Goal: Information Seeking & Learning: Find contact information

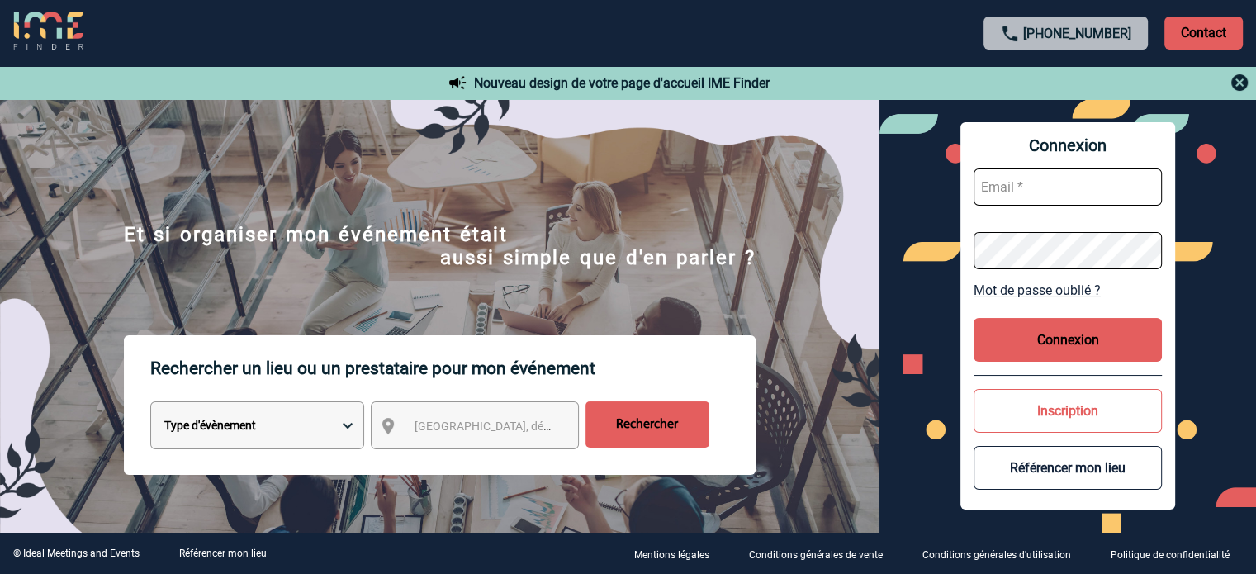
type input "cleborgne@ime-groupe.com"
click at [1077, 348] on button "Connexion" at bounding box center [1068, 340] width 188 height 44
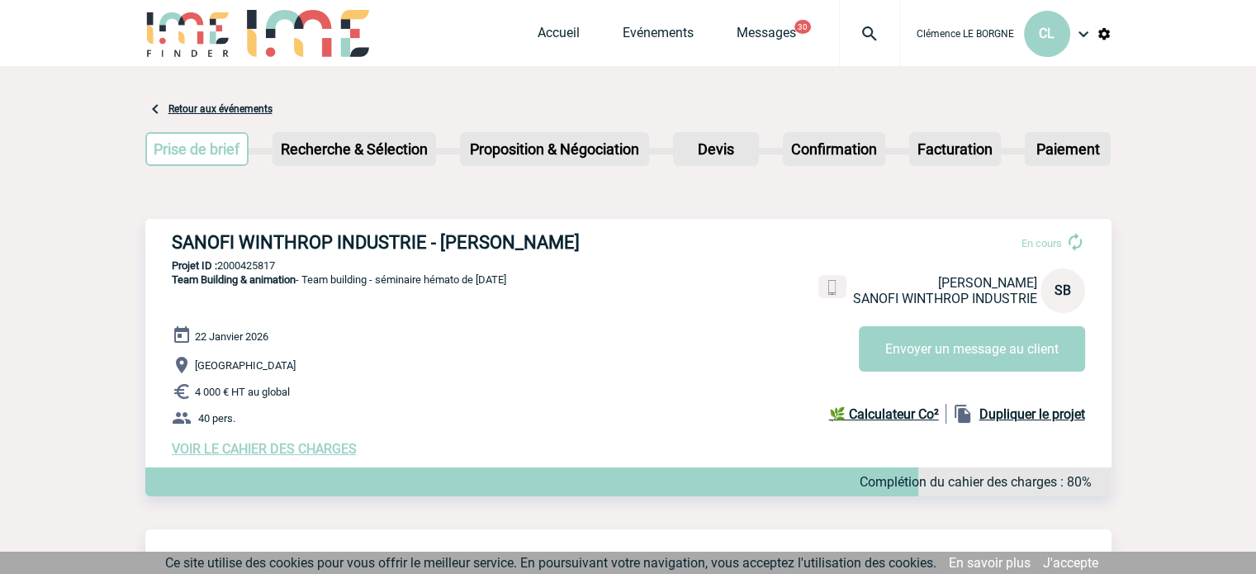
drag, startPoint x: 159, startPoint y: 232, endPoint x: 605, endPoint y: 230, distance: 446.1
click at [605, 230] on div "SANOFI WINTHROP INDUSTRIE - Sandrine BELLAND En cours Sandrine BELLAND SANOFI W…" at bounding box center [628, 344] width 966 height 251
copy h3 "SANOFI WINTHROP INDUSTRIE - Sandrine BELLAND"
drag, startPoint x: 293, startPoint y: 268, endPoint x: 218, endPoint y: 259, distance: 75.7
click at [218, 259] on div "SANOFI WINTHROP INDUSTRIE - Sandrine BELLAND En cours Sandrine BELLAND SANOFI W…" at bounding box center [628, 344] width 966 height 251
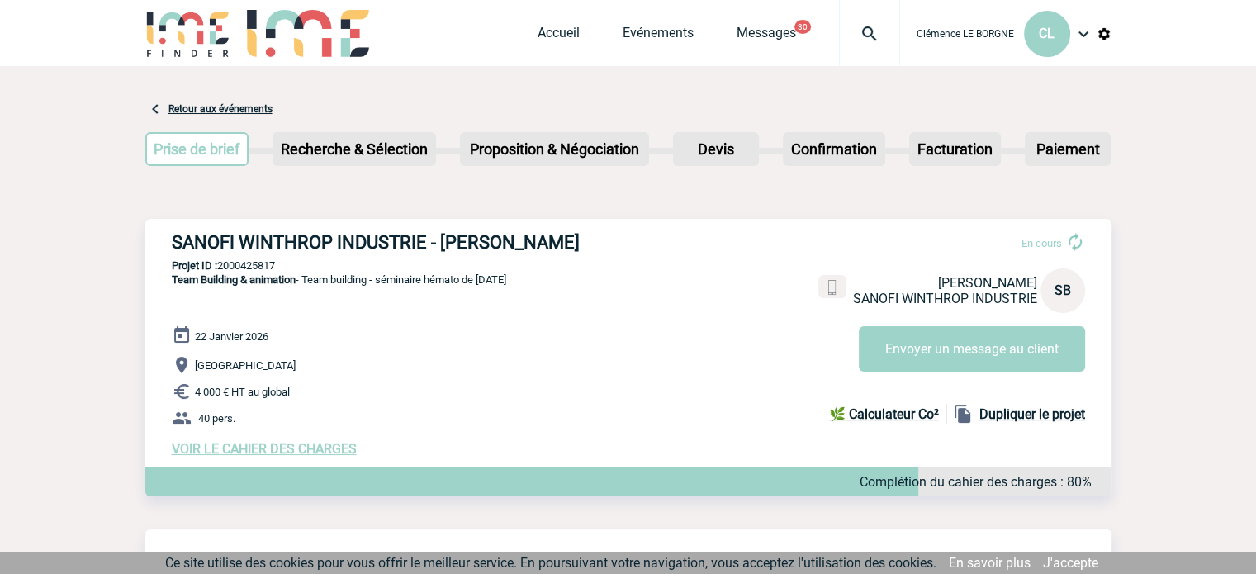
copy p "2000425817"
drag, startPoint x: 320, startPoint y: 283, endPoint x: 245, endPoint y: 297, distance: 75.7
click at [317, 283] on span "Team Building & animation - Team building - séminaire hémato de janvier 2026" at bounding box center [339, 279] width 335 height 12
drag, startPoint x: 162, startPoint y: 283, endPoint x: 558, endPoint y: 290, distance: 395.7
click at [558, 290] on div "SANOFI WINTHROP INDUSTRIE - Sandrine BELLAND En cours Sandrine BELLAND SANOFI W…" at bounding box center [628, 344] width 966 height 251
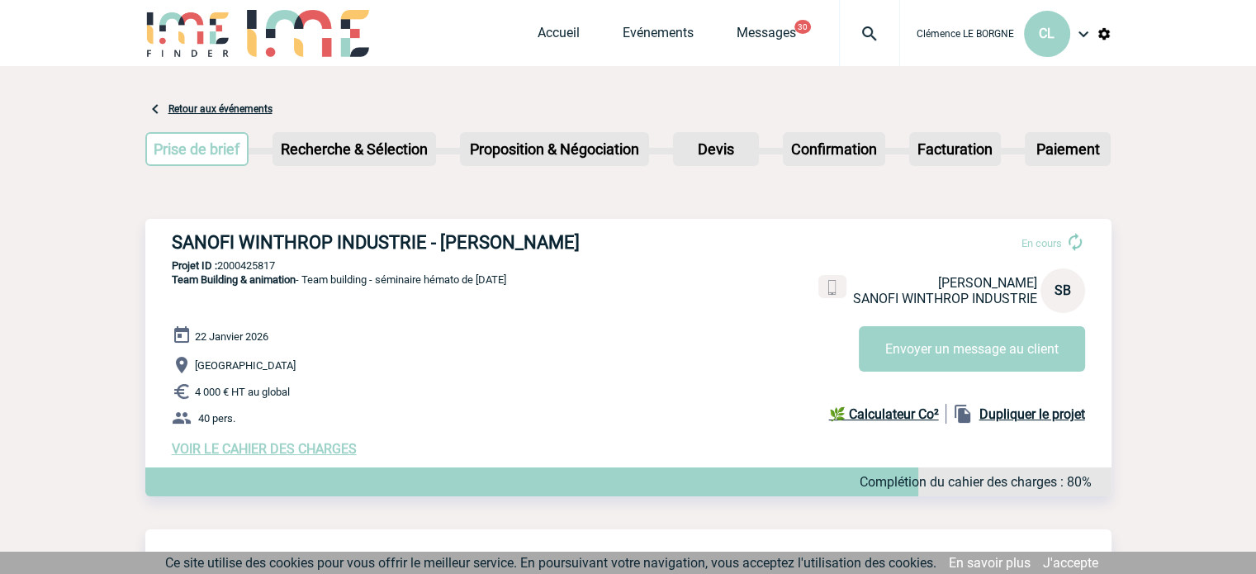
copy span "Team Building & animation - Team building - séminaire hémato de janvier 2026"
click at [667, 45] on link "Evénements" at bounding box center [658, 36] width 71 height 23
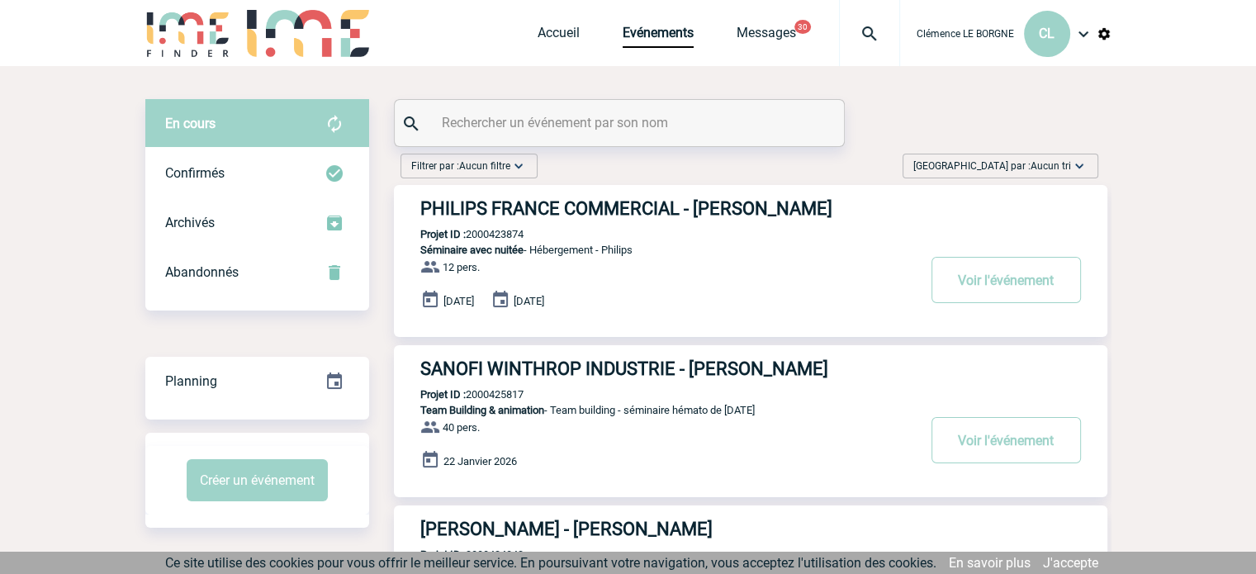
click at [1043, 171] on span "Aucun tri" at bounding box center [1051, 166] width 40 height 12
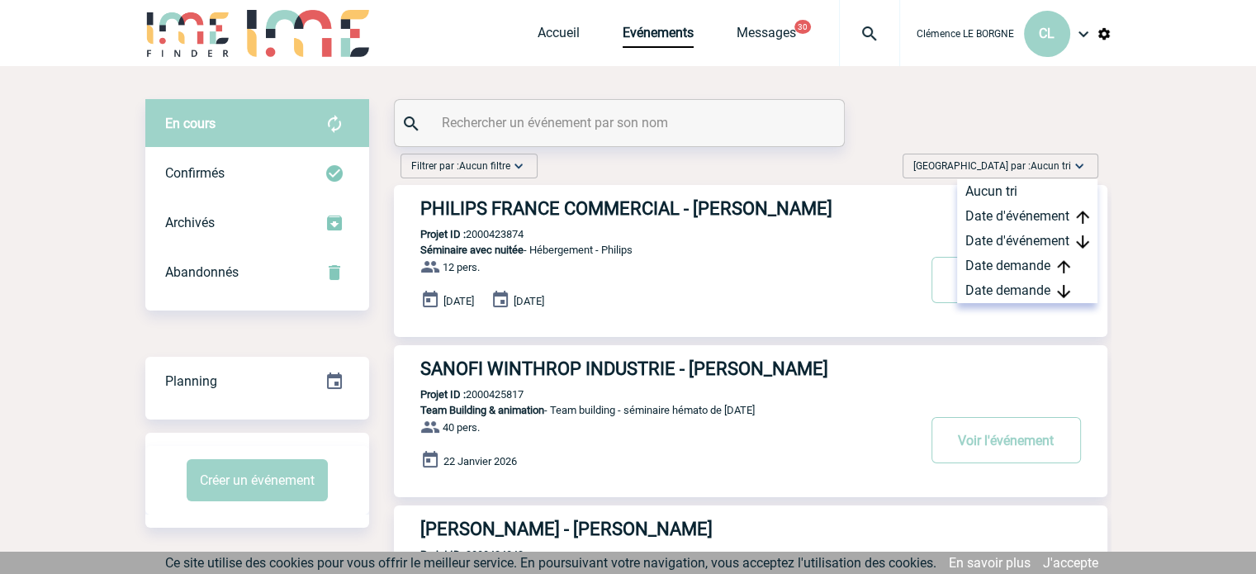
drag, startPoint x: 1057, startPoint y: 292, endPoint x: 744, endPoint y: 319, distance: 314.2
click at [1056, 294] on div "Date demande" at bounding box center [1027, 290] width 140 height 25
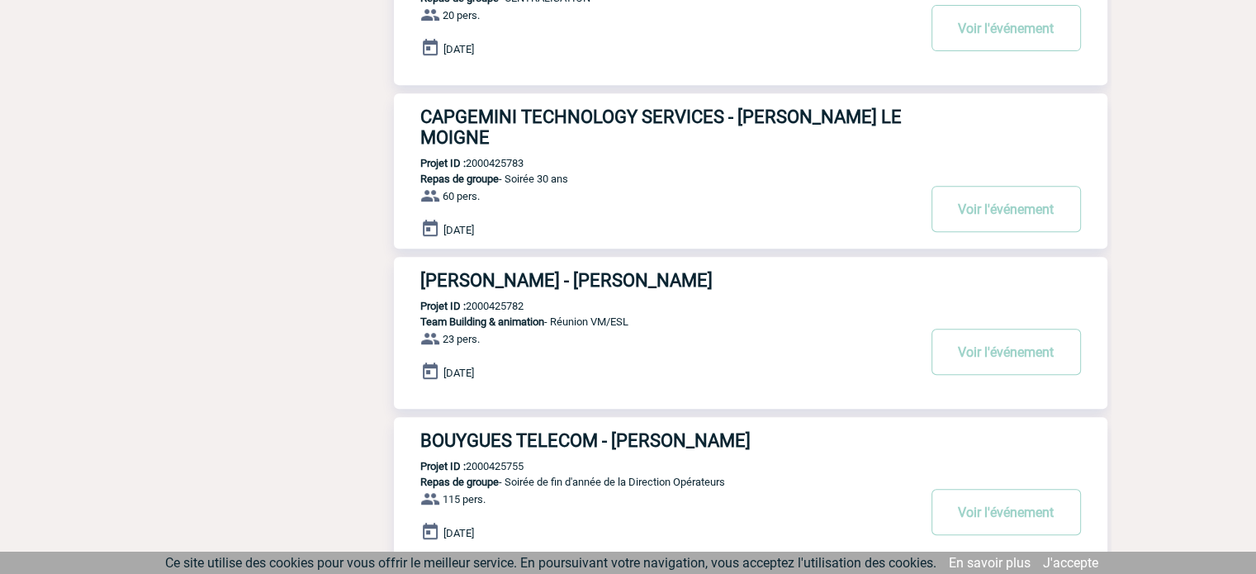
scroll to position [743, 0]
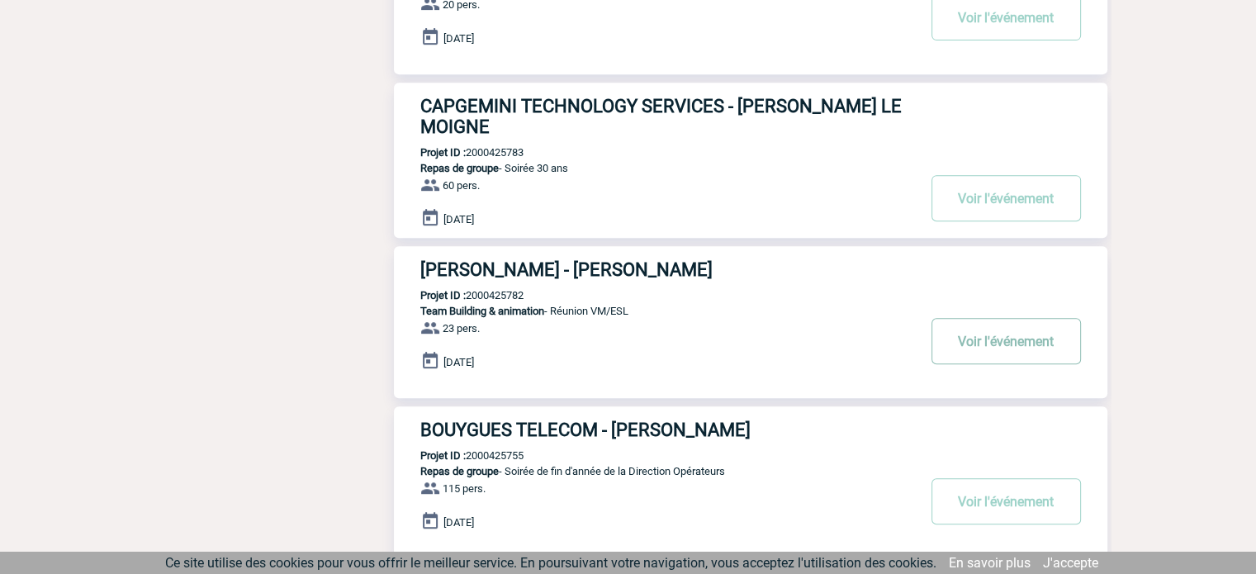
click at [984, 344] on button "Voir l'événement" at bounding box center [1007, 341] width 150 height 46
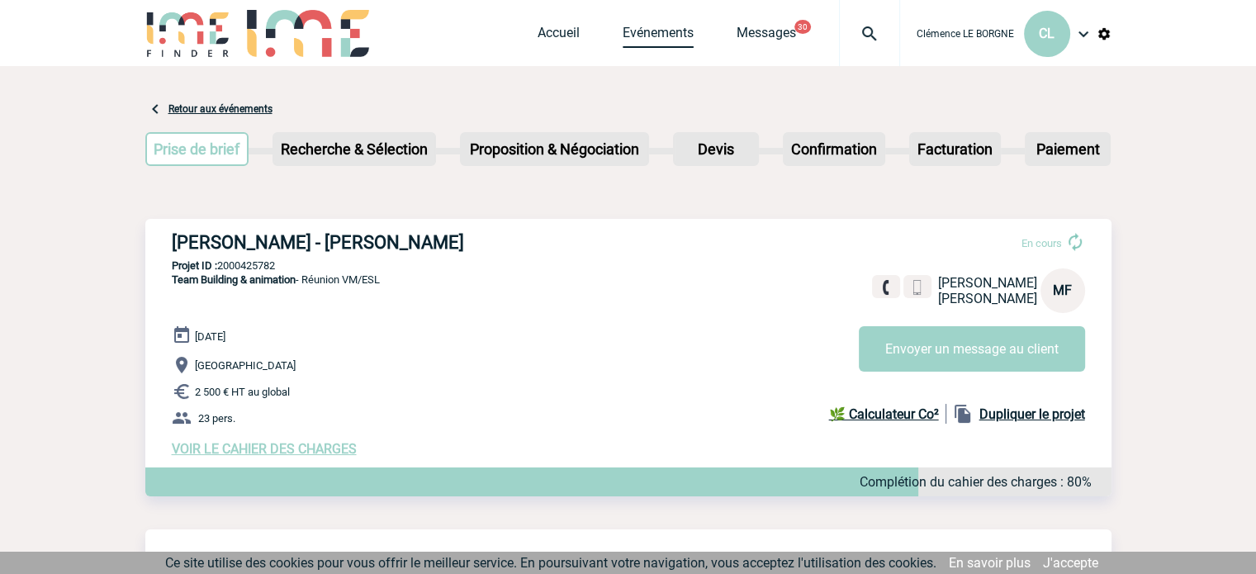
click at [666, 41] on link "Evénements" at bounding box center [658, 36] width 71 height 23
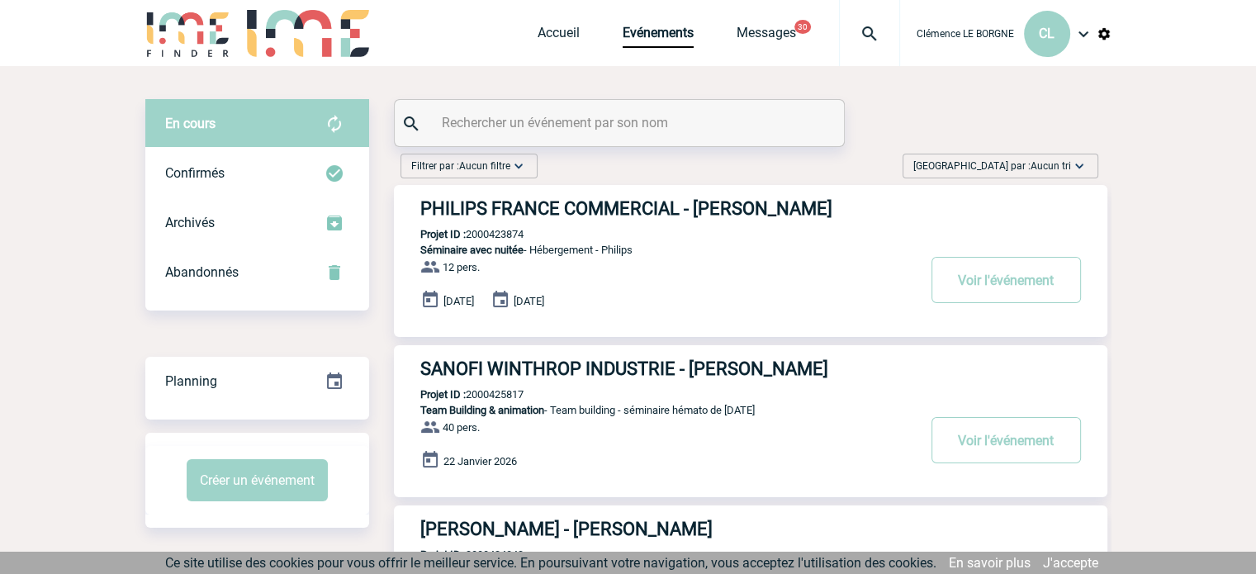
click at [1042, 156] on div "[GEOGRAPHIC_DATA] par : Aucun tri Aucun tri Date d'événement Date d'événement D…" at bounding box center [1001, 166] width 196 height 25
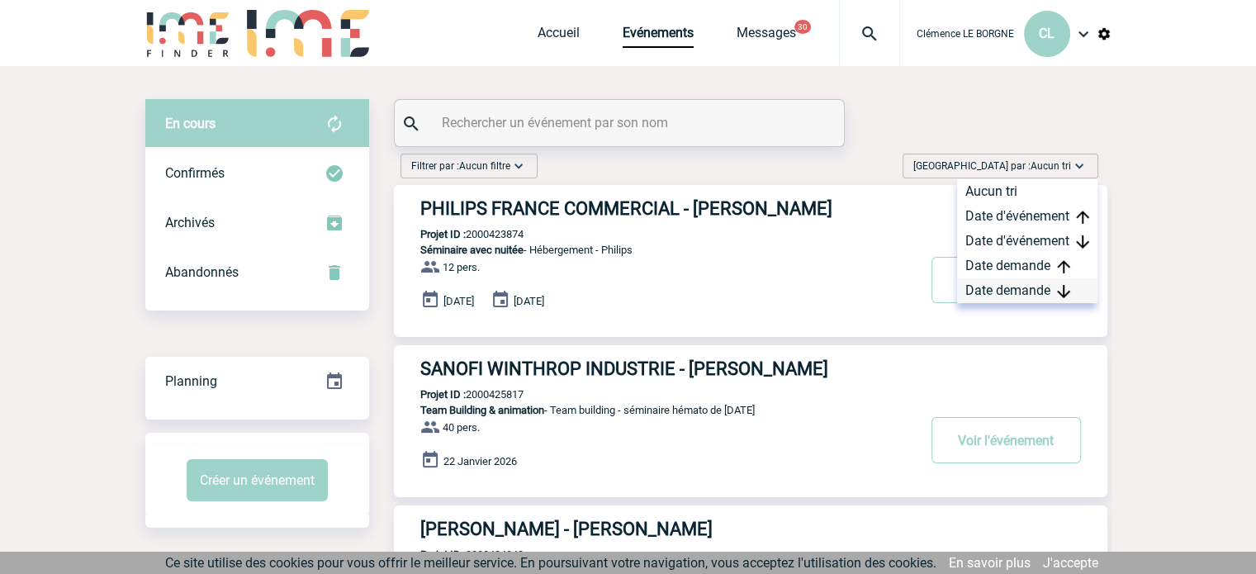
click at [1044, 293] on div "Date demande" at bounding box center [1027, 290] width 140 height 25
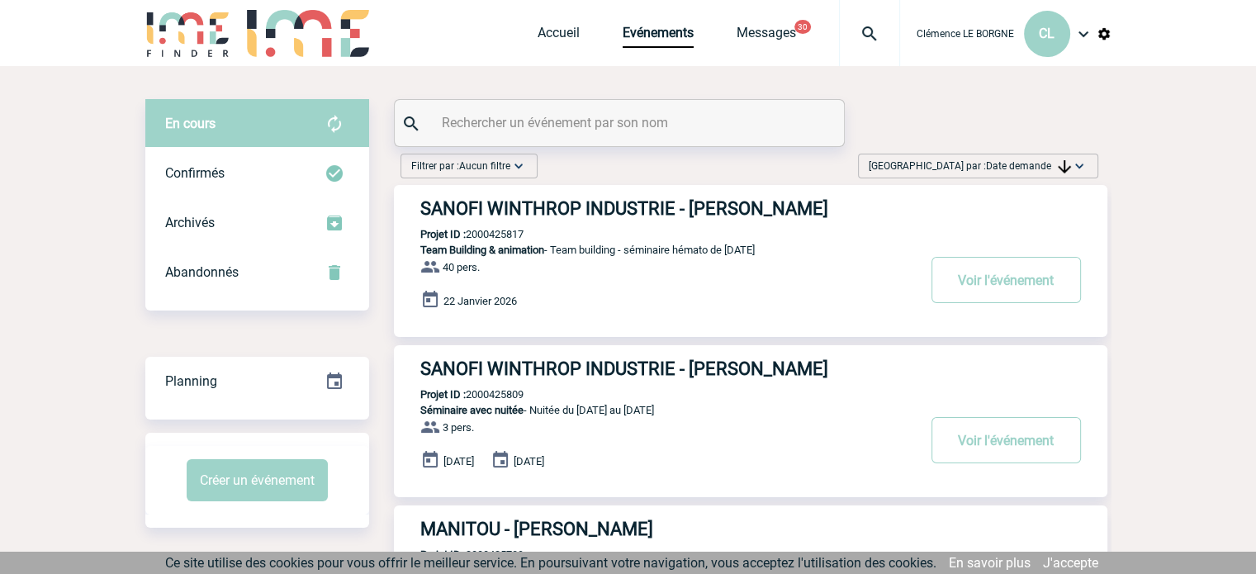
drag, startPoint x: 978, startPoint y: 282, endPoint x: 907, endPoint y: 292, distance: 71.7
click at [978, 283] on button "Voir l'événement" at bounding box center [1007, 280] width 150 height 46
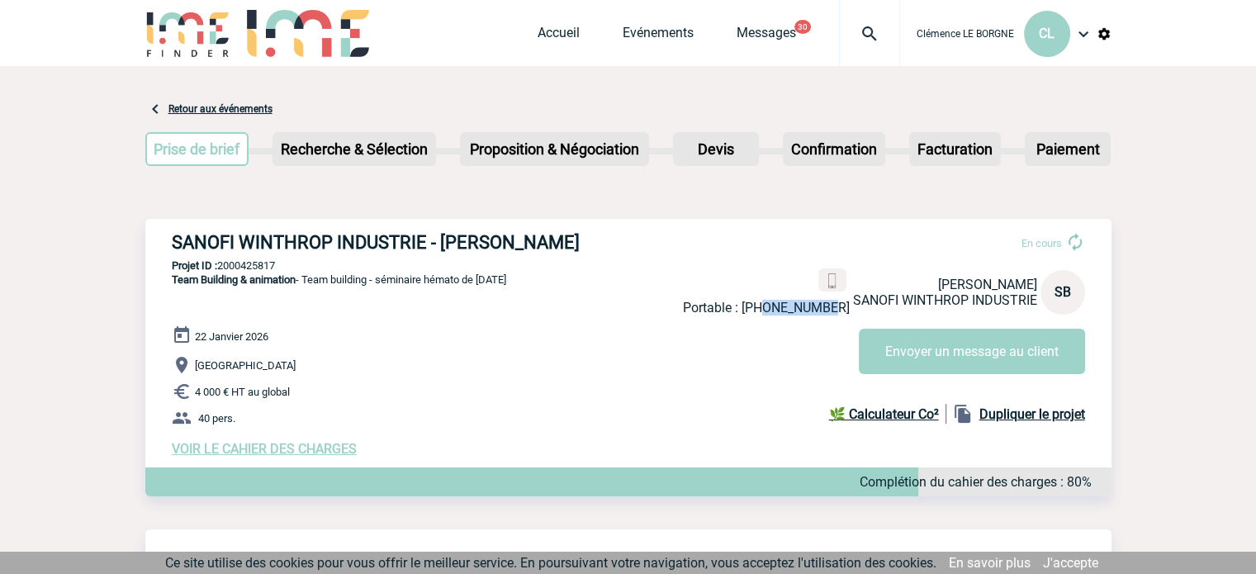
drag, startPoint x: 846, startPoint y: 310, endPoint x: 781, endPoint y: 311, distance: 64.5
click at [781, 311] on p "Portable : [PHONE_NUMBER]" at bounding box center [766, 308] width 167 height 16
copy p "684368259"
